Goal: Transaction & Acquisition: Purchase product/service

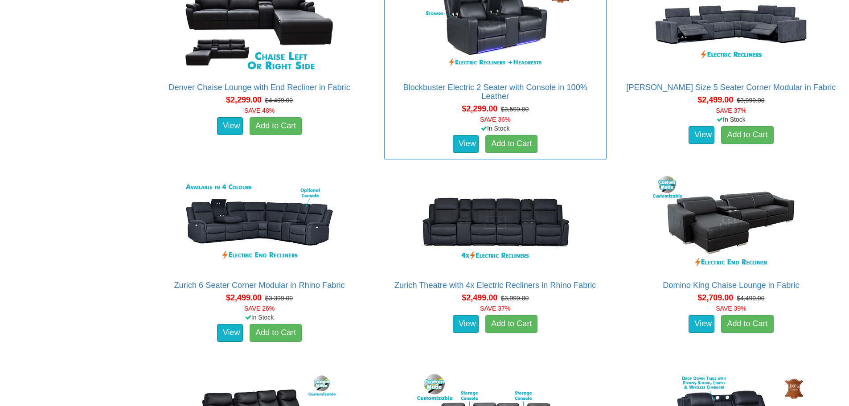
scroll to position [1026, 0]
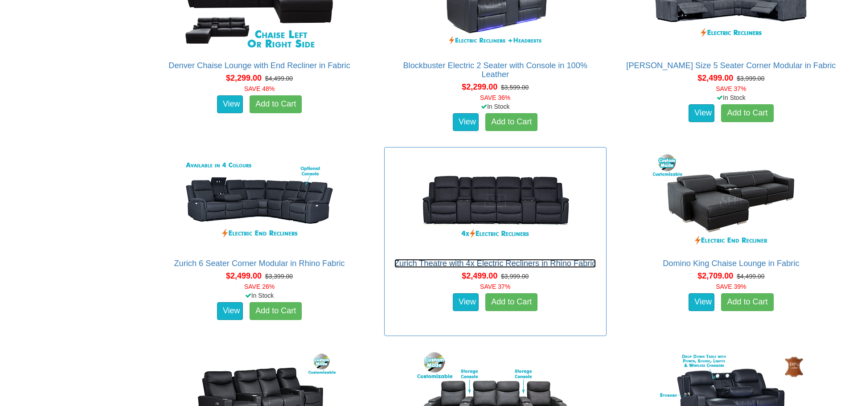
click at [495, 262] on link "Zurich Theatre with 4x Electric Recliners in Rhino Fabric" at bounding box center [496, 263] width 202 height 9
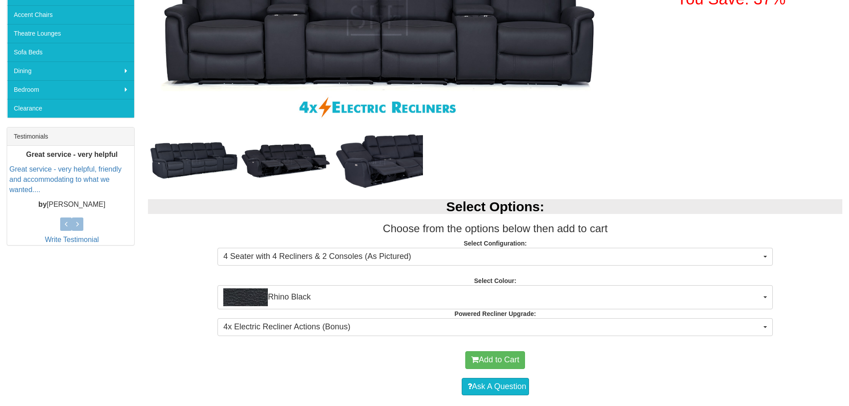
scroll to position [268, 0]
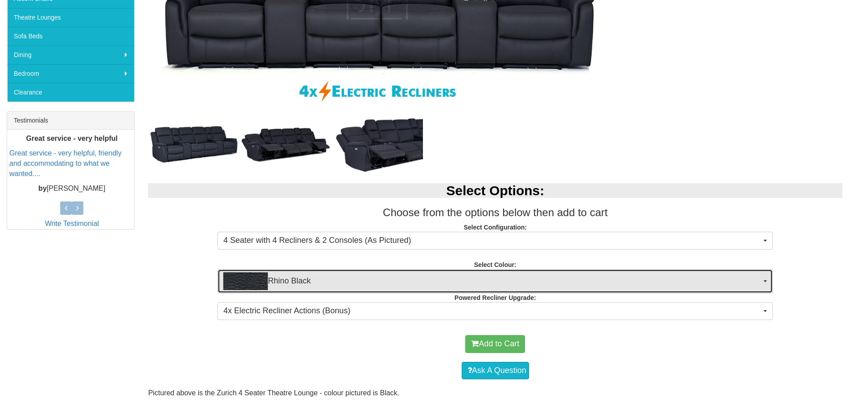
click at [766, 281] on span "button" at bounding box center [766, 281] width 4 height 2
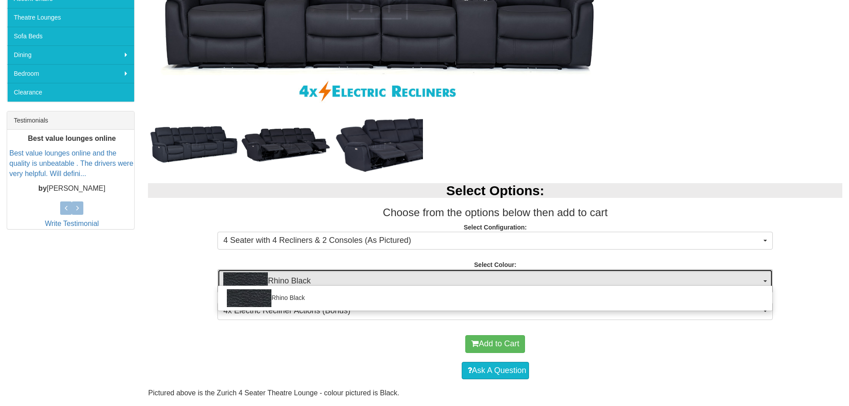
click at [766, 281] on span "button" at bounding box center [766, 281] width 4 height 2
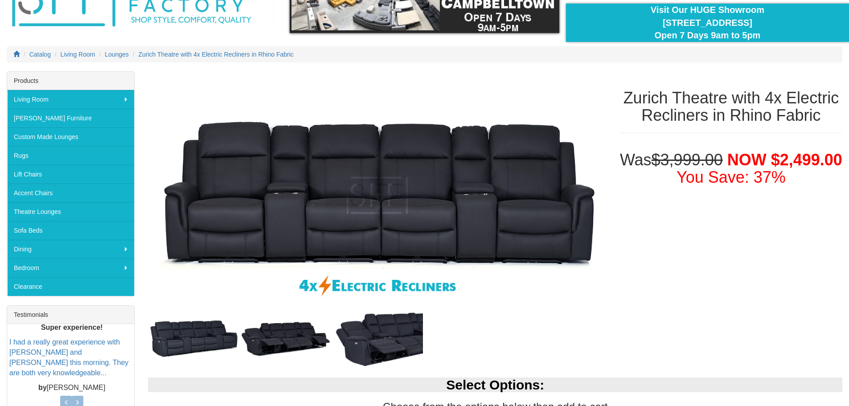
scroll to position [89, 0]
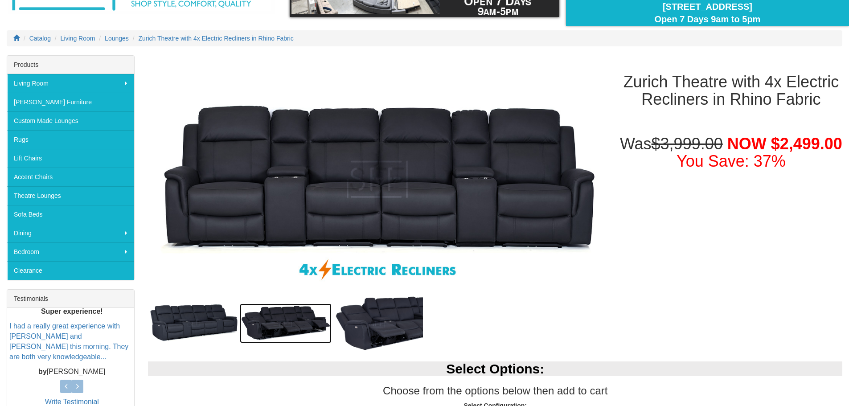
click at [275, 313] on img at bounding box center [286, 324] width 92 height 40
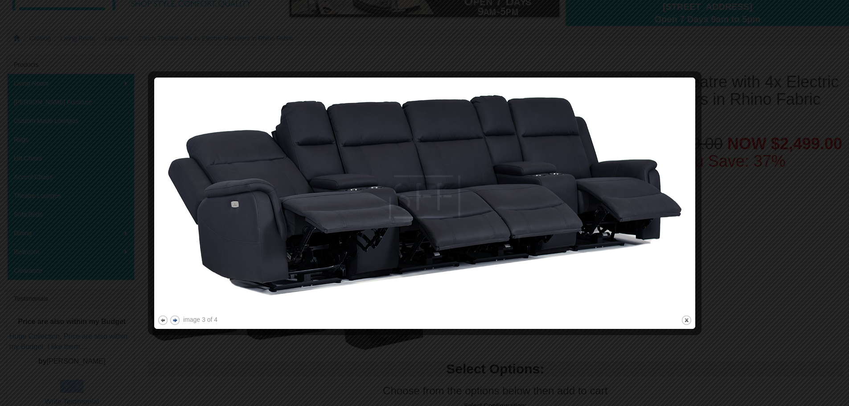
click at [174, 322] on button "next" at bounding box center [174, 320] width 11 height 11
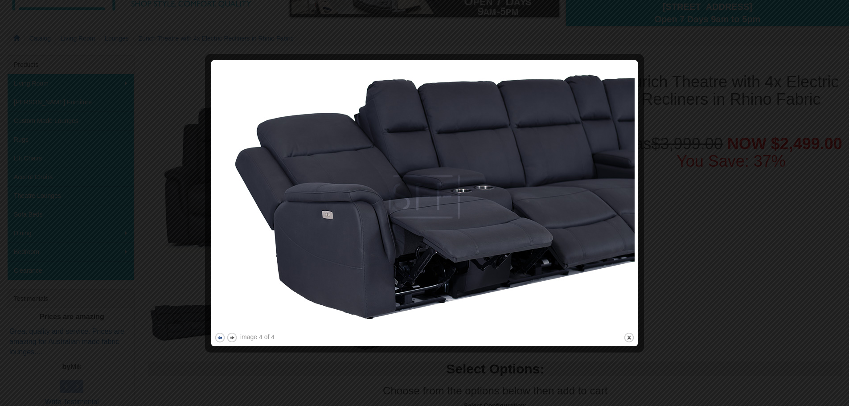
click at [219, 340] on button "previous" at bounding box center [219, 337] width 11 height 11
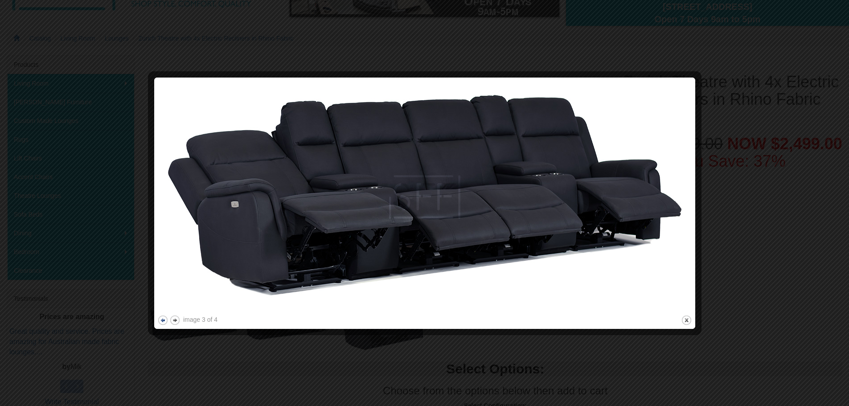
click at [163, 321] on button "previous" at bounding box center [162, 320] width 11 height 11
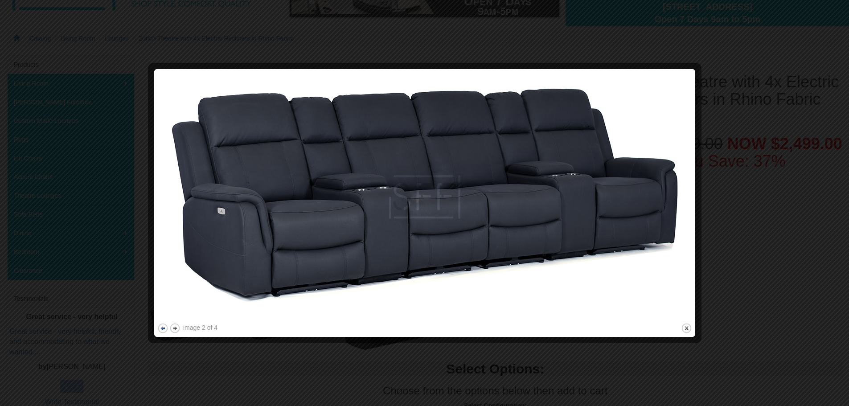
click at [161, 330] on button "previous" at bounding box center [162, 328] width 11 height 11
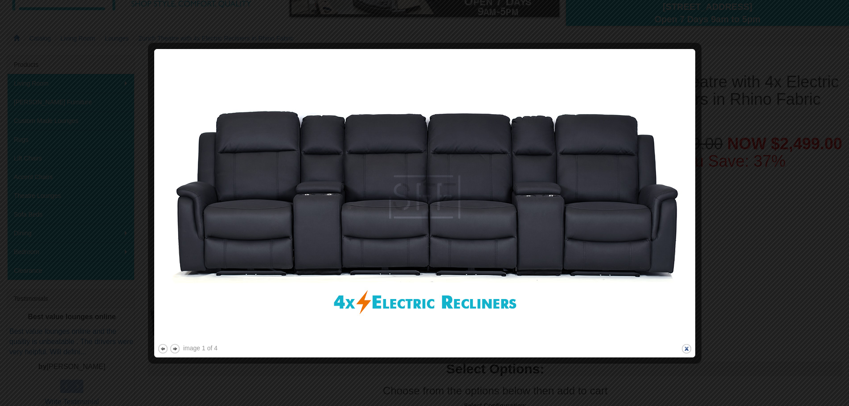
click at [687, 347] on button "close" at bounding box center [686, 348] width 11 height 11
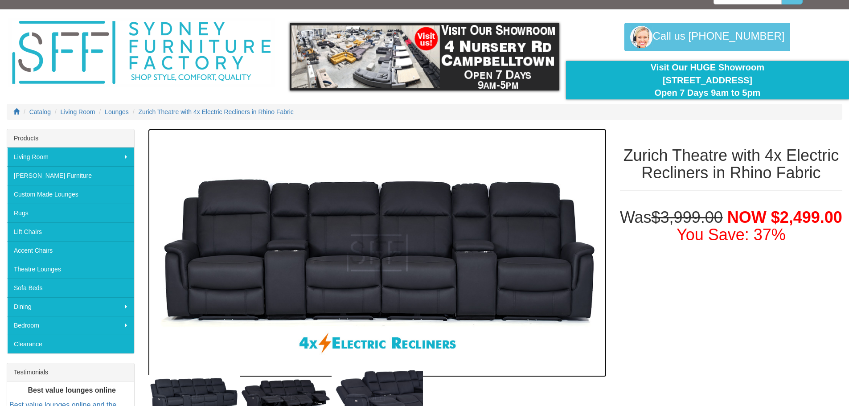
scroll to position [0, 0]
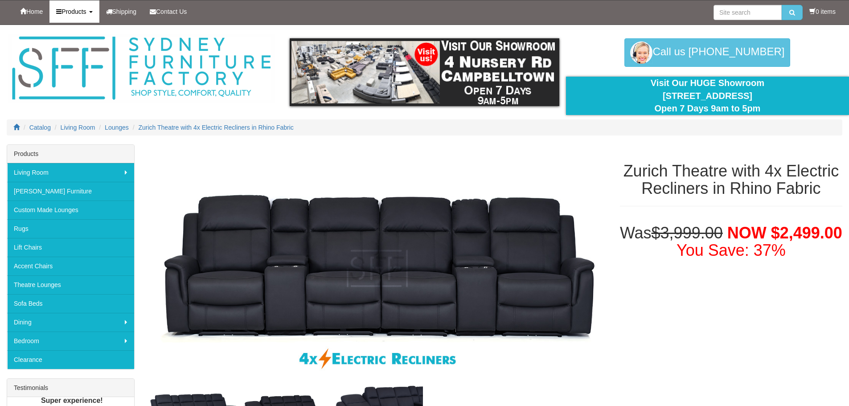
click at [86, 14] on span "Products" at bounding box center [74, 11] width 25 height 7
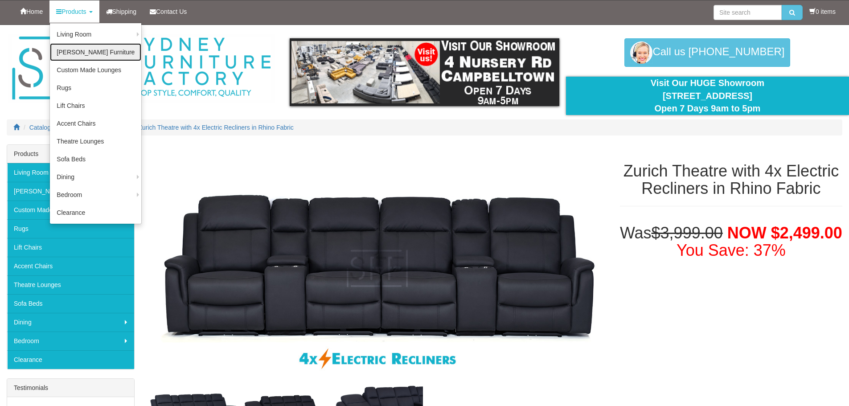
click at [95, 54] on link "[PERSON_NAME] Furniture" at bounding box center [95, 52] width 91 height 18
